Goal: Use online tool/utility: Utilize a website feature to perform a specific function

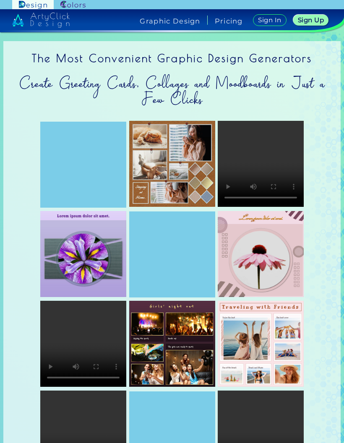
click at [79, 5] on img at bounding box center [72, 5] width 25 height 8
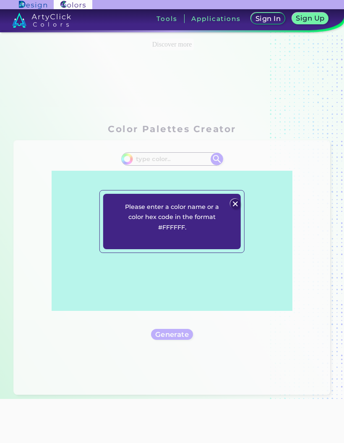
scroll to position [12, 0]
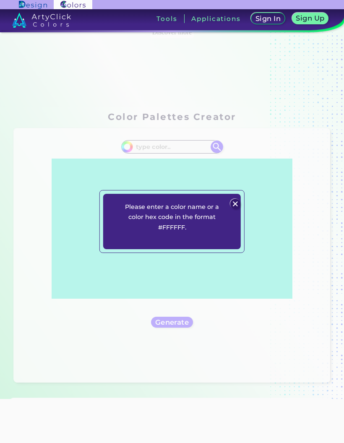
click at [162, 158] on div "Please enter a color name or a color hex code in the format #FFFFFF. Plans Sign…" at bounding box center [172, 221] width 344 height 443
click at [146, 232] on p "Please enter a color name or a color hex code in the format #FFFFFF." at bounding box center [171, 217] width 97 height 31
click at [179, 232] on p "Please enter a color name or a color hex code in the format #FFFFFF." at bounding box center [171, 217] width 97 height 31
click at [235, 209] on img at bounding box center [235, 204] width 10 height 10
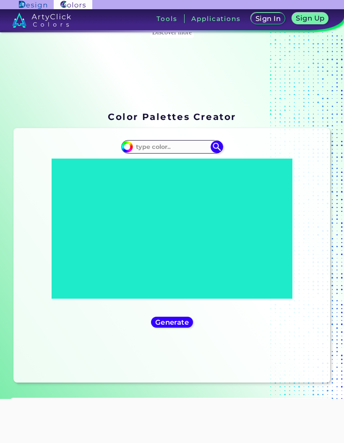
click at [162, 149] on input at bounding box center [172, 146] width 78 height 11
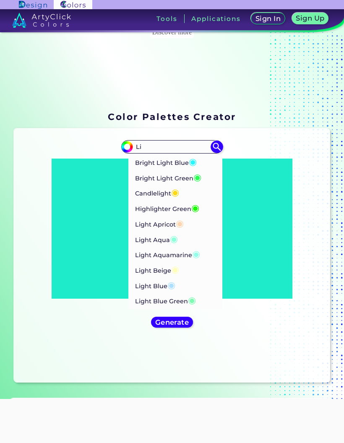
type input "L"
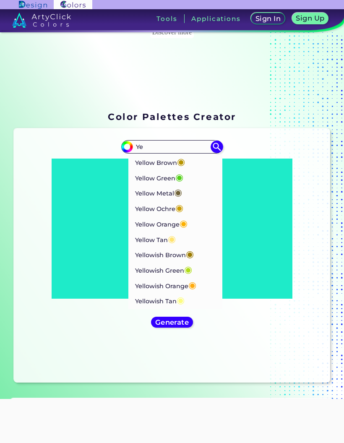
type input "Y"
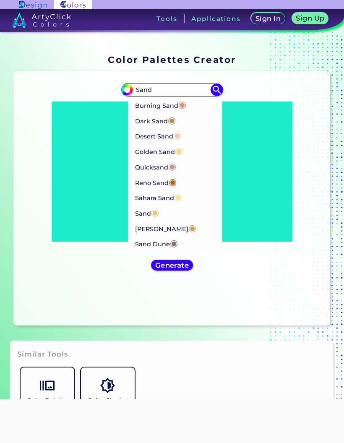
scroll to position [72, 0]
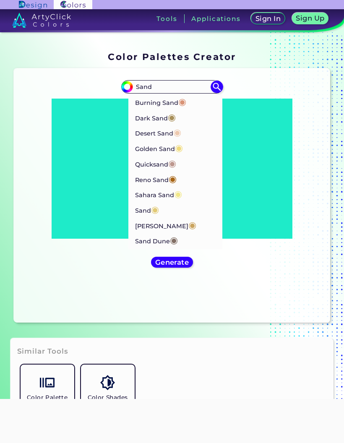
type input "Sand"
click at [147, 217] on p "Sand ◉" at bounding box center [147, 210] width 24 height 16
type input "#e2ca76"
type input "#E2CA76"
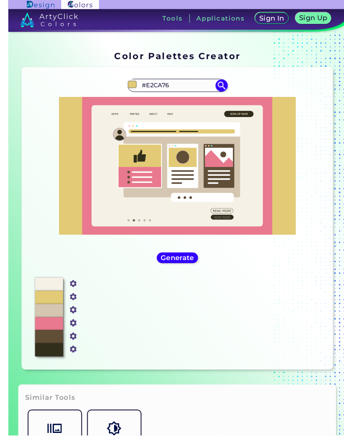
scroll to position [16, 0]
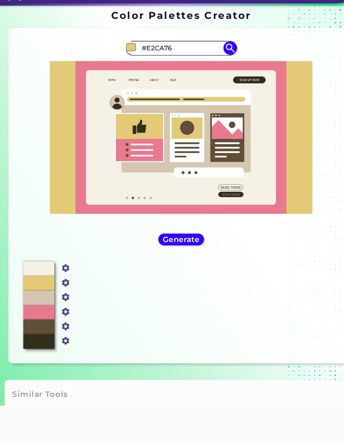
click at [166, 243] on h5 "Generate" at bounding box center [172, 246] width 34 height 7
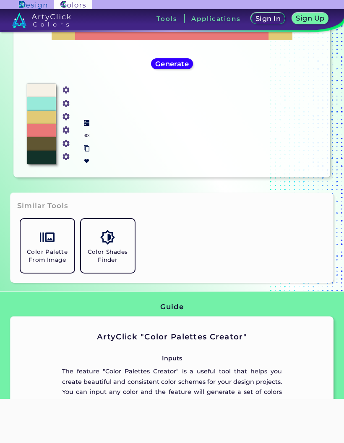
scroll to position [229, 0]
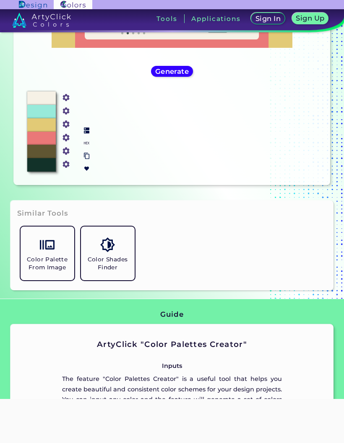
click at [111, 252] on img at bounding box center [107, 244] width 15 height 15
